Goal: Information Seeking & Learning: Stay updated

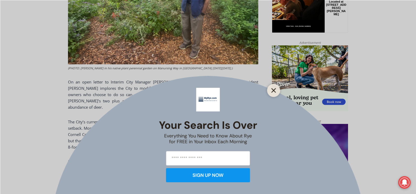
click at [274, 92] on icon "Close" at bounding box center [273, 90] width 5 height 5
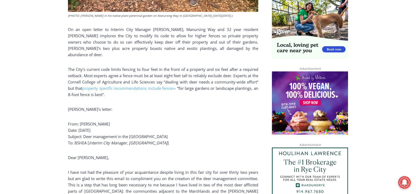
scroll to position [389, 0]
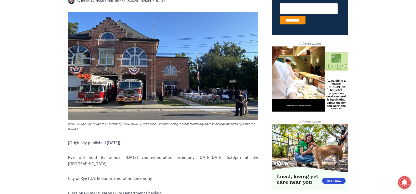
scroll to position [252, 0]
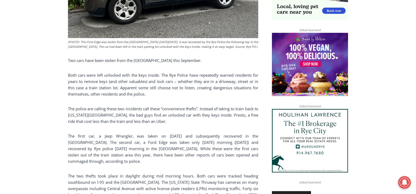
scroll to position [437, 0]
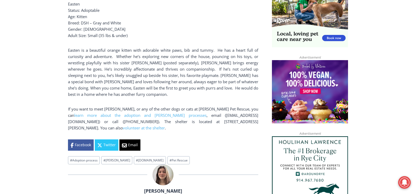
scroll to position [383, 0]
